Goal: Information Seeking & Learning: Learn about a topic

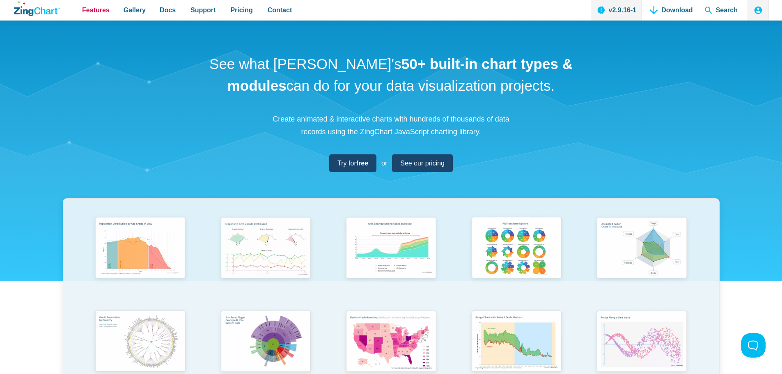
click at [86, 11] on span "Features" at bounding box center [95, 10] width 27 height 11
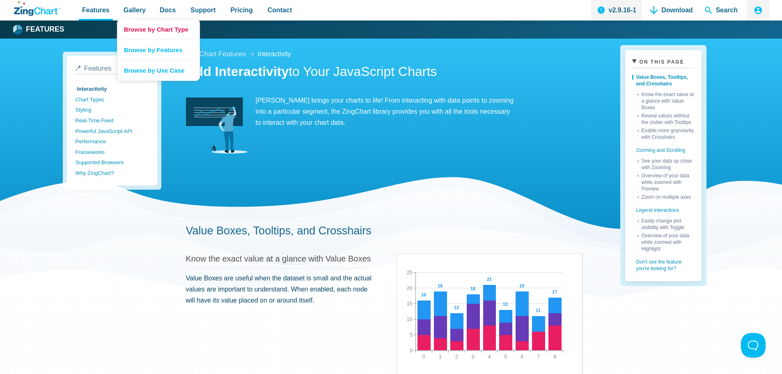
click at [143, 26] on link "Browse by Chart Type" at bounding box center [158, 29] width 82 height 20
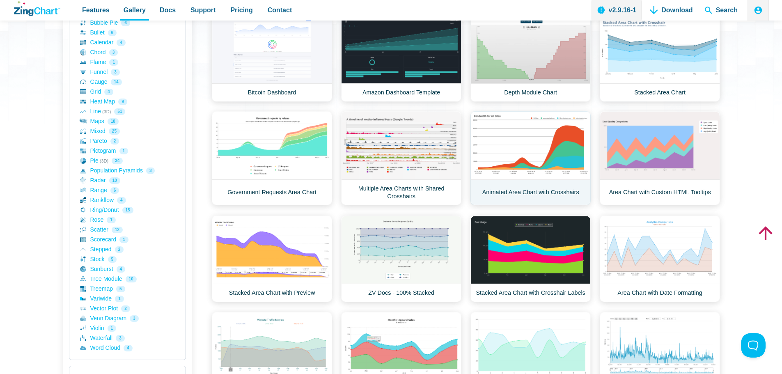
scroll to position [164, 0]
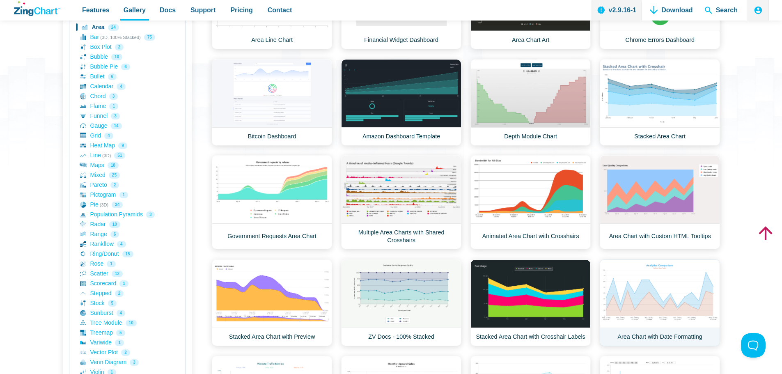
click at [673, 298] on link "Area Chart with Date Formatting" at bounding box center [659, 302] width 120 height 87
click at [94, 155] on link "Line (3D) 51" at bounding box center [127, 156] width 95 height 10
